Goal: Task Accomplishment & Management: Manage account settings

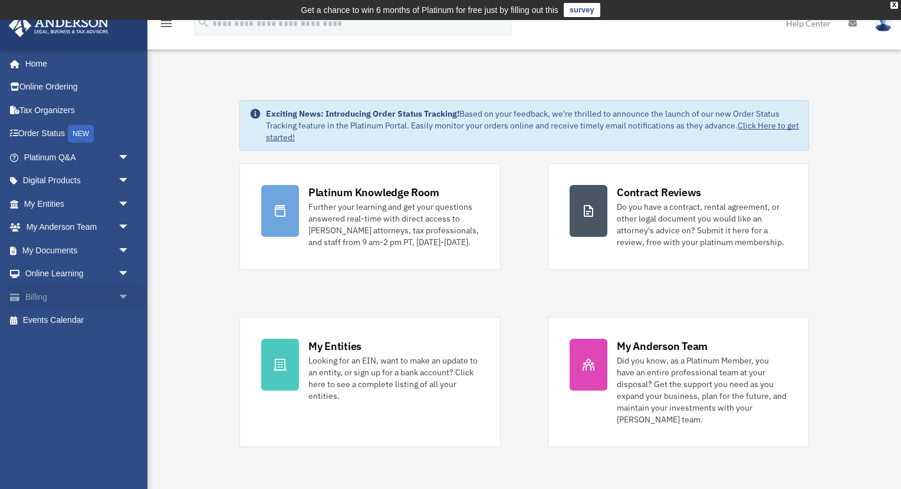
click at [121, 294] on span "arrow_drop_down" at bounding box center [130, 297] width 24 height 24
click at [74, 341] on link "Past Invoices" at bounding box center [82, 345] width 131 height 24
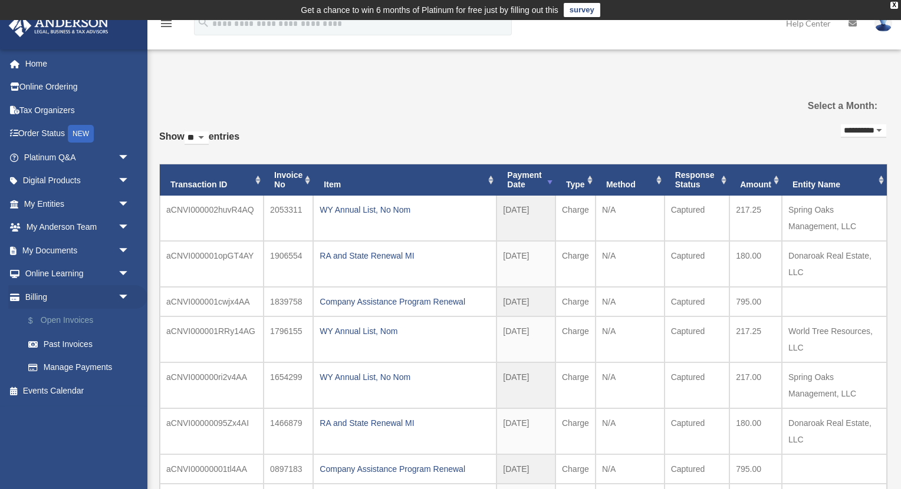
click at [78, 315] on link "$ Open Invoices" at bounding box center [82, 321] width 131 height 24
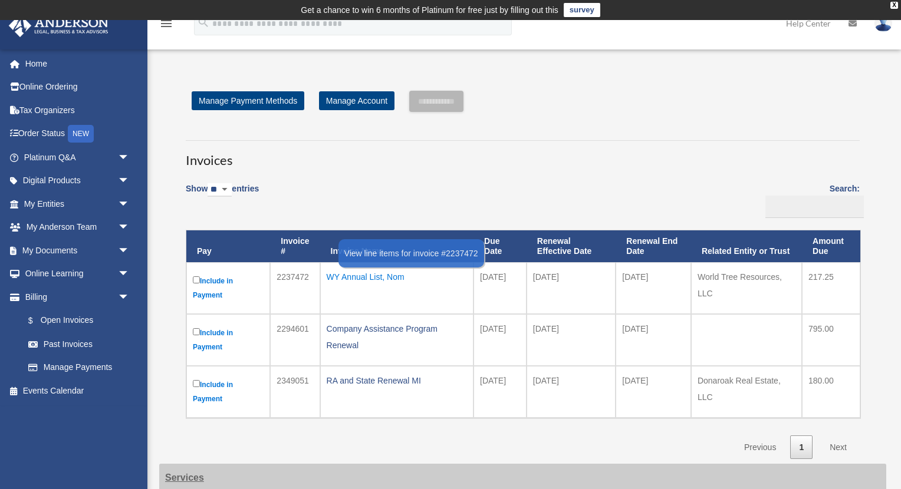
click at [372, 274] on div "WY Annual List, Nom" at bounding box center [397, 277] width 140 height 17
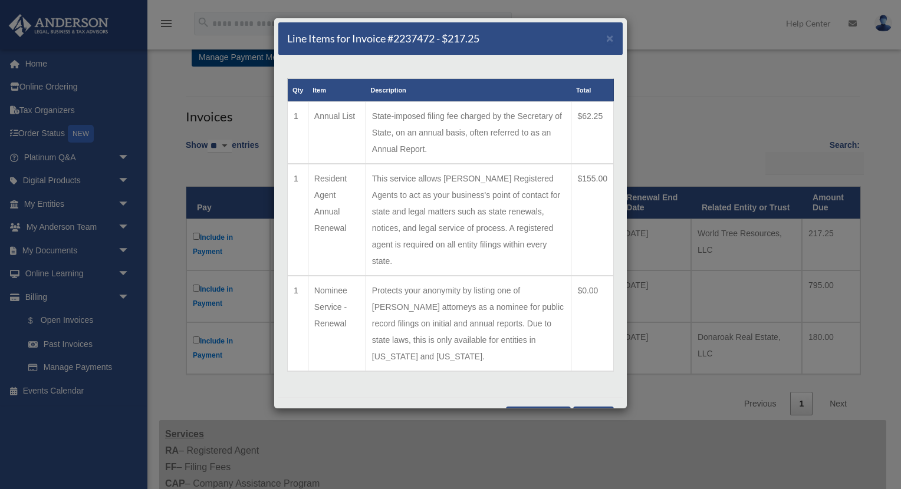
scroll to position [42, 0]
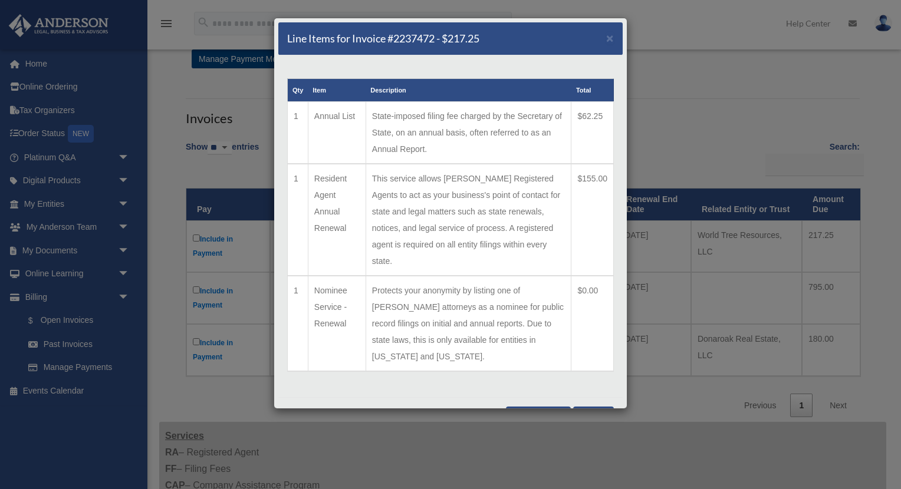
click at [589, 407] on button "Close" at bounding box center [593, 414] width 41 height 14
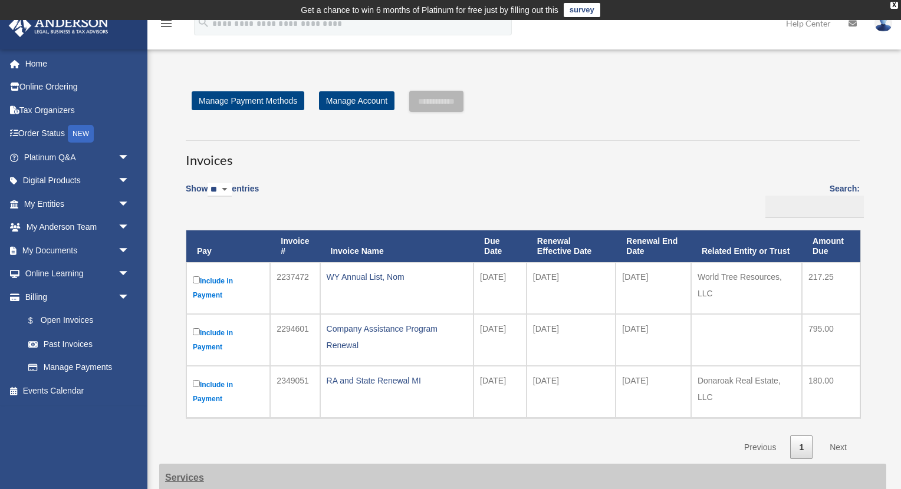
scroll to position [0, 0]
click at [39, 67] on link "Home" at bounding box center [77, 64] width 139 height 24
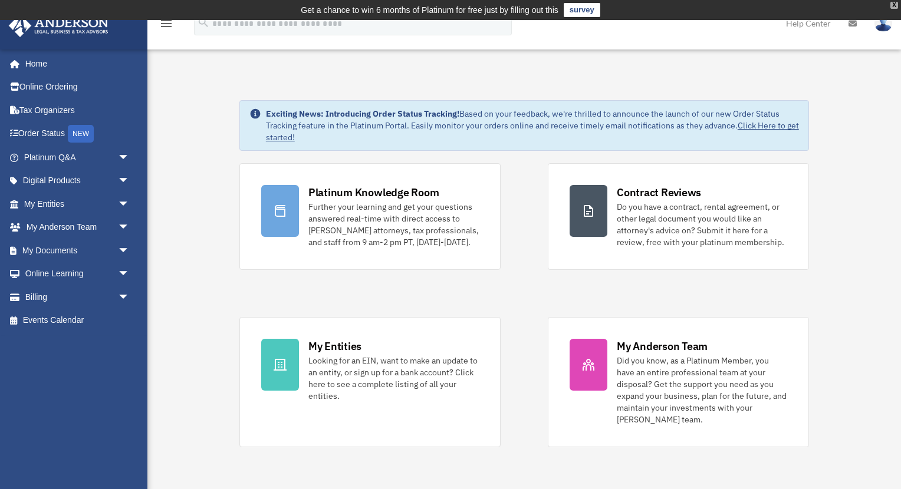
click at [891, 7] on div "X" at bounding box center [895, 5] width 8 height 7
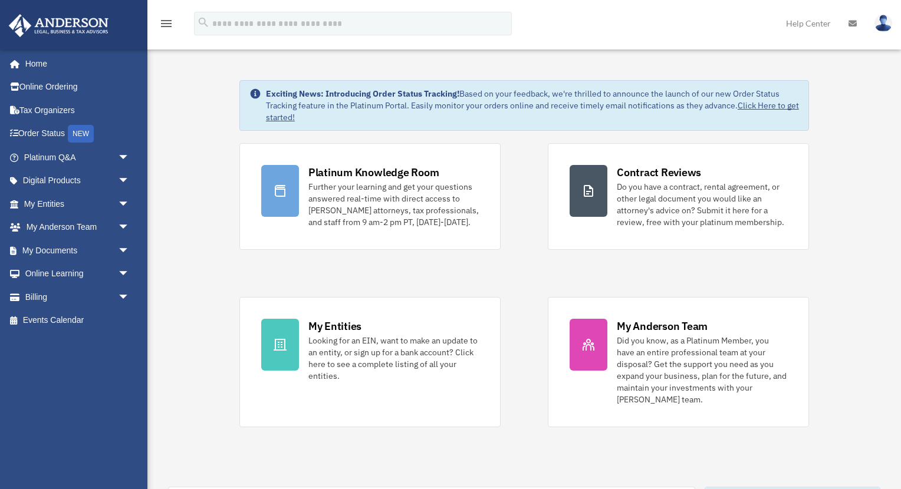
click at [881, 26] on img at bounding box center [884, 23] width 18 height 17
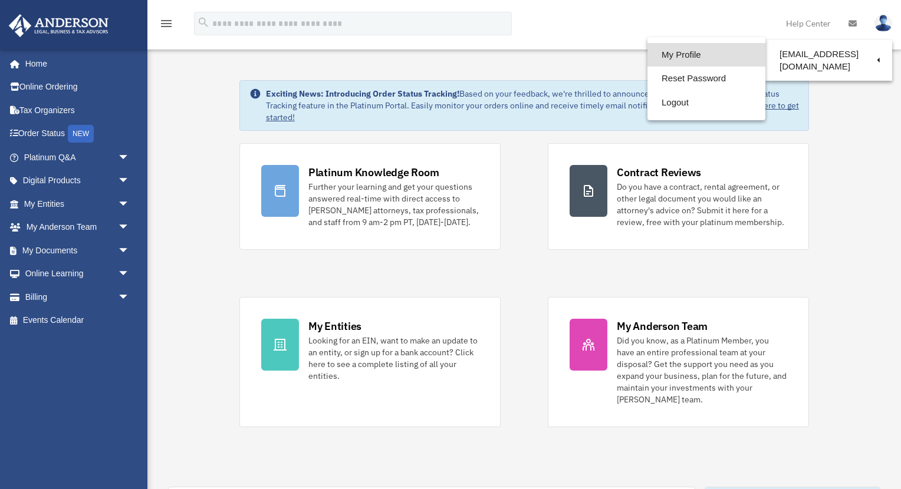
click at [689, 57] on link "My Profile" at bounding box center [707, 55] width 118 height 24
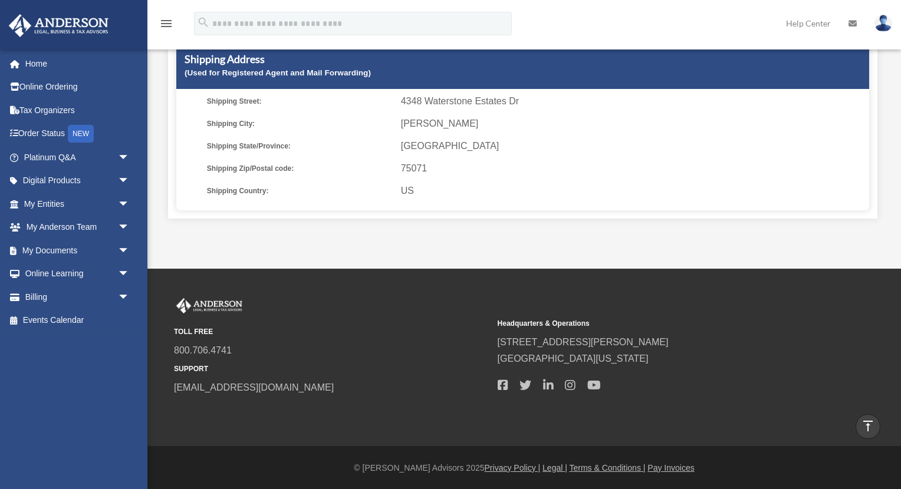
scroll to position [360, 0]
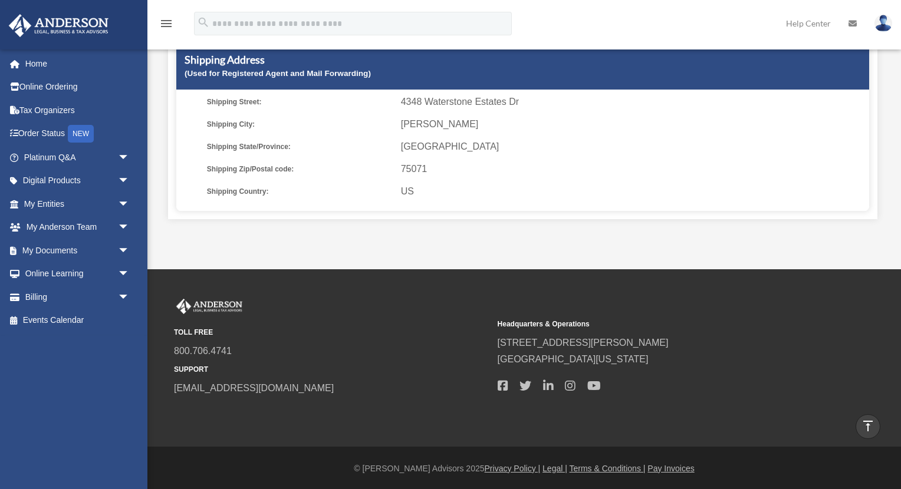
click at [885, 21] on img at bounding box center [884, 23] width 18 height 17
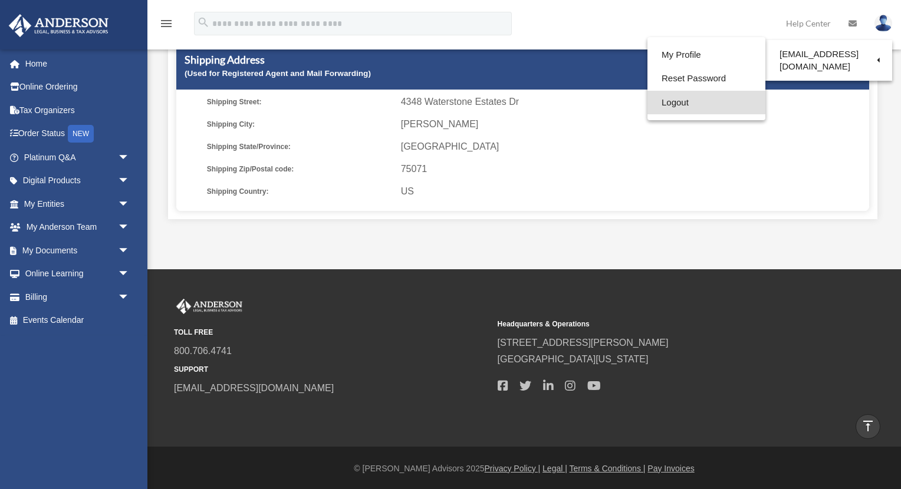
click at [673, 107] on link "Logout" at bounding box center [707, 103] width 118 height 24
